Goal: Check status: Check status

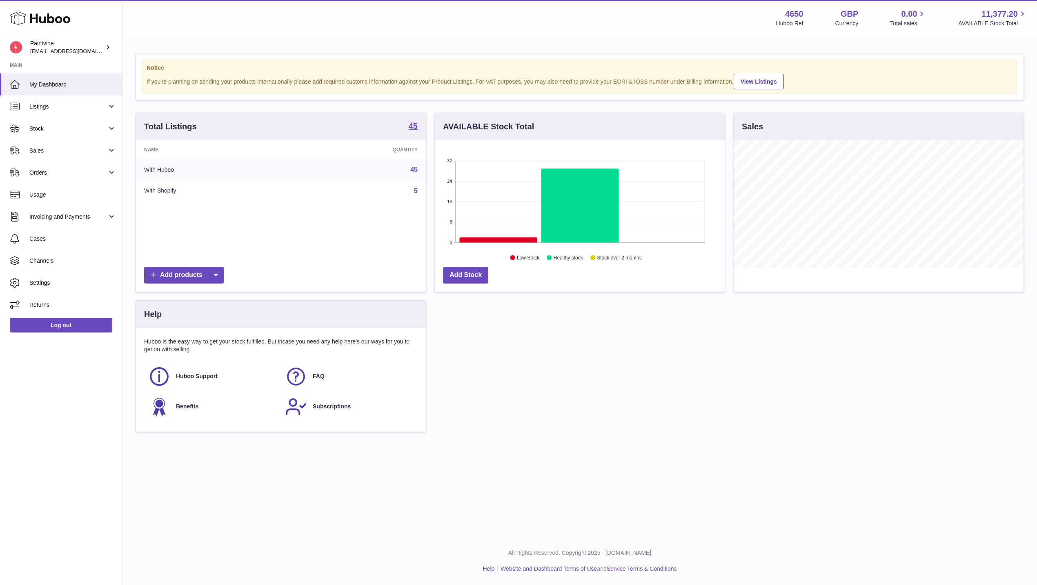
scroll to position [127, 290]
click at [23, 148] on link "Sales" at bounding box center [61, 151] width 122 height 22
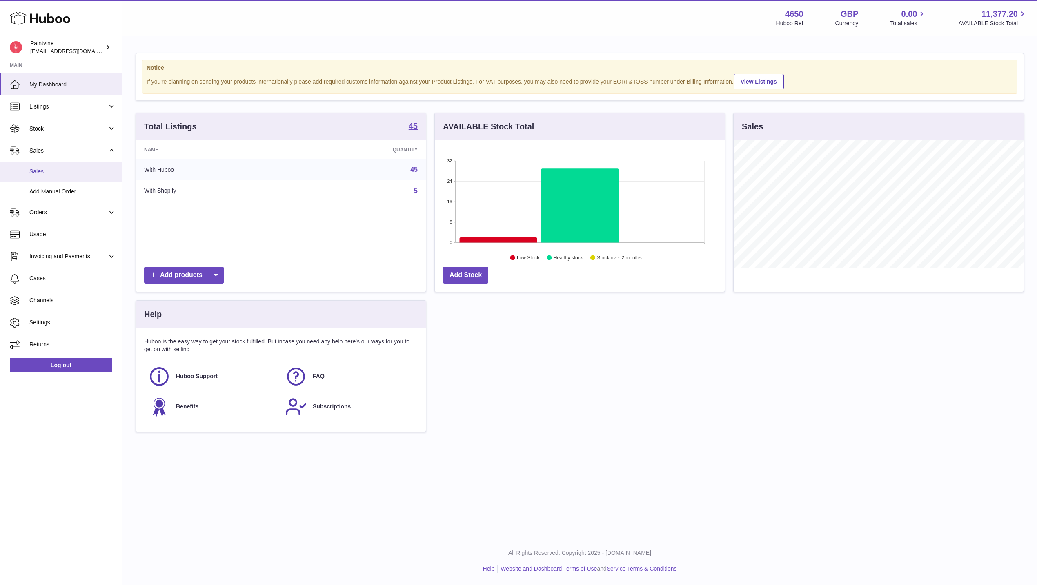
click at [38, 172] on span "Sales" at bounding box center [72, 172] width 87 height 8
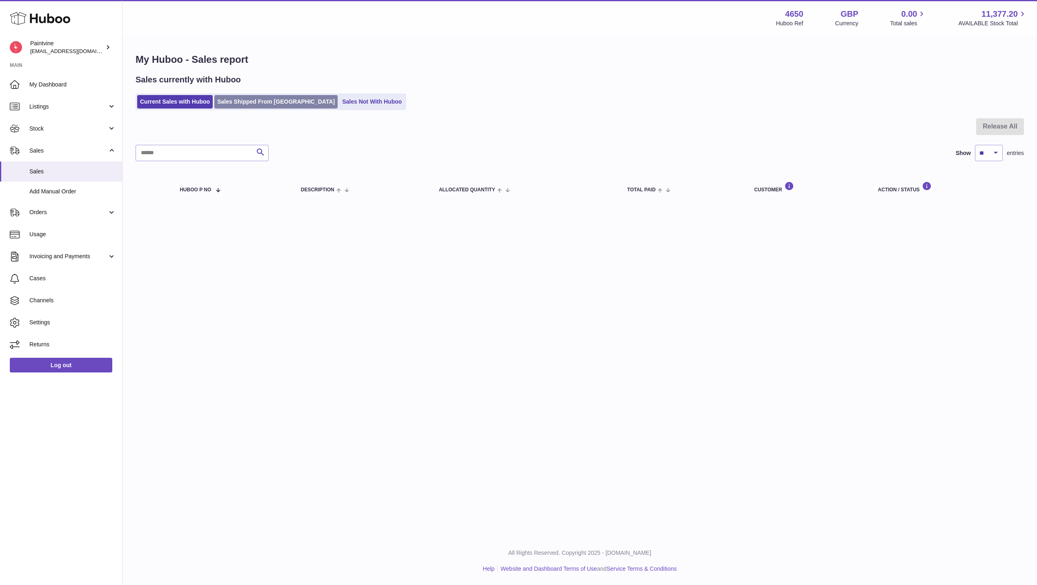
click at [243, 105] on link "Sales Shipped From Huboo" at bounding box center [275, 101] width 123 height 13
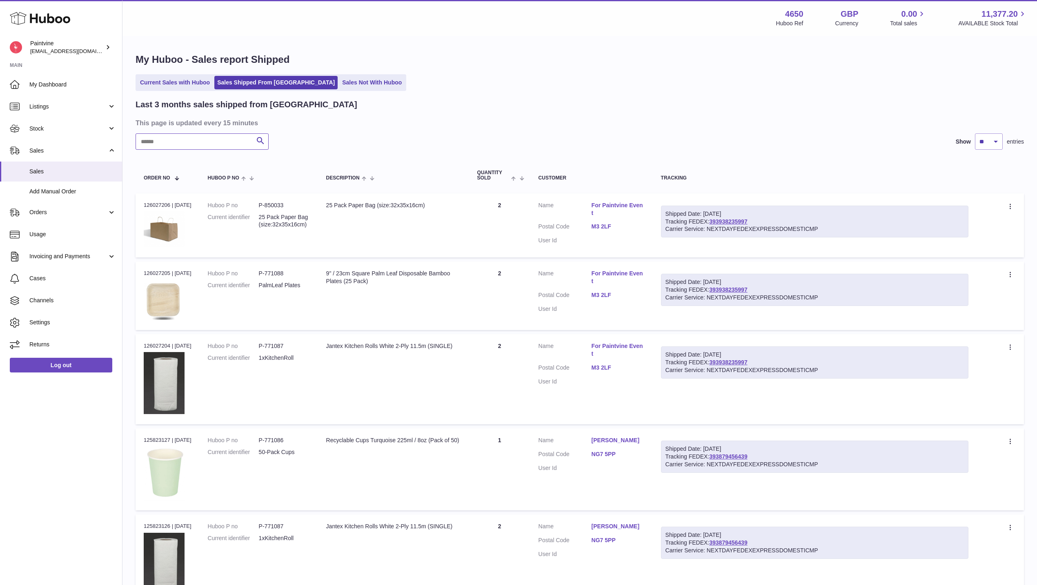
click at [176, 144] on input "text" at bounding box center [202, 141] width 133 height 16
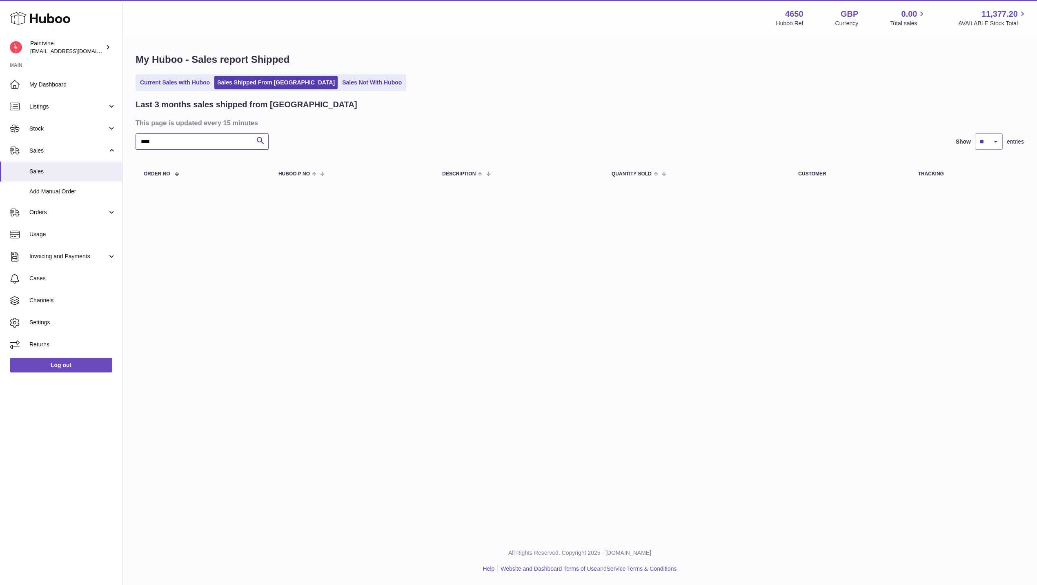
type input "****"
